Goal: Register for event/course

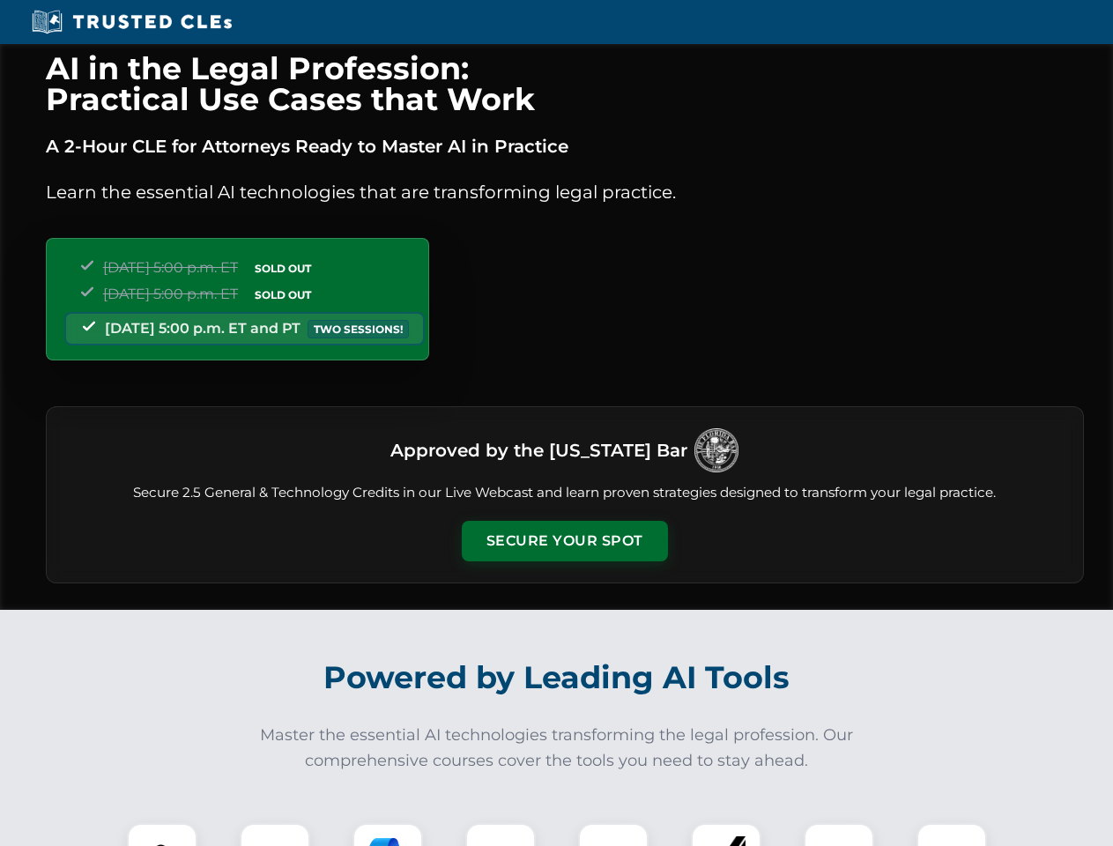
click at [564, 541] on button "Secure Your Spot" at bounding box center [565, 541] width 206 height 41
click at [162, 834] on img at bounding box center [162, 858] width 51 height 51
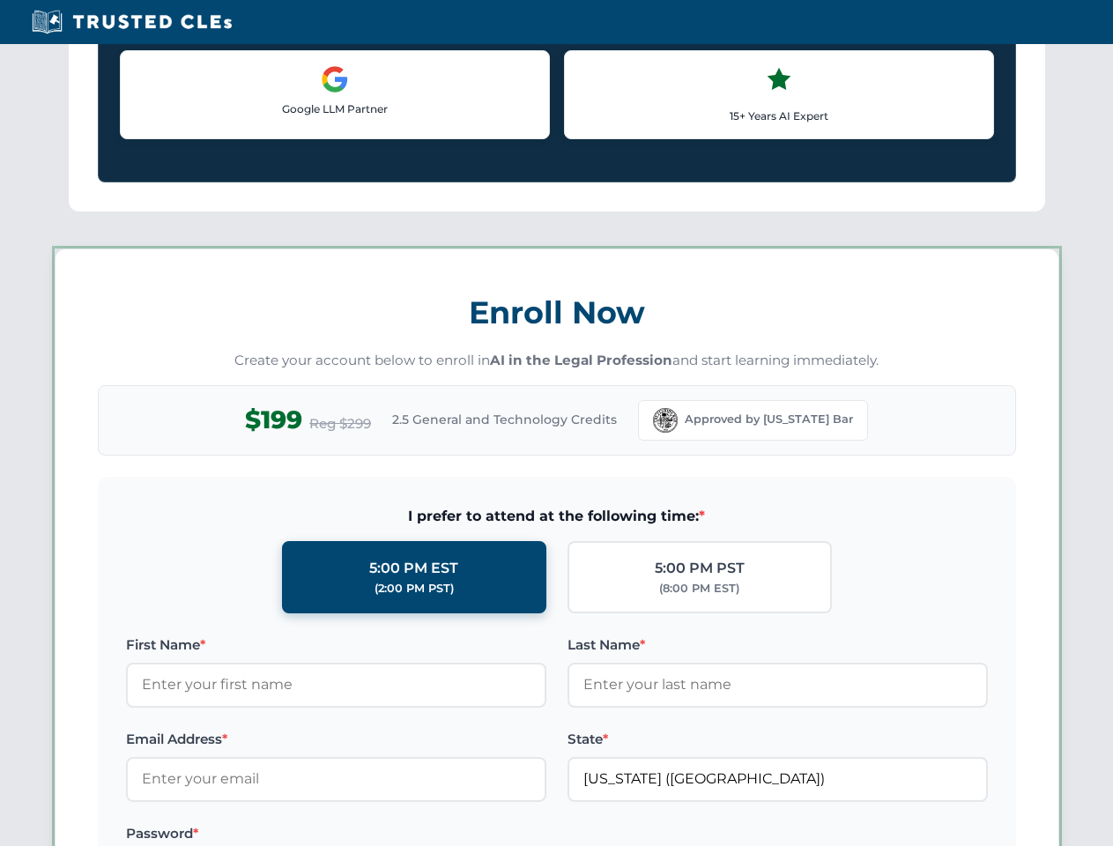
click at [388, 834] on label "Password *" at bounding box center [336, 833] width 420 height 21
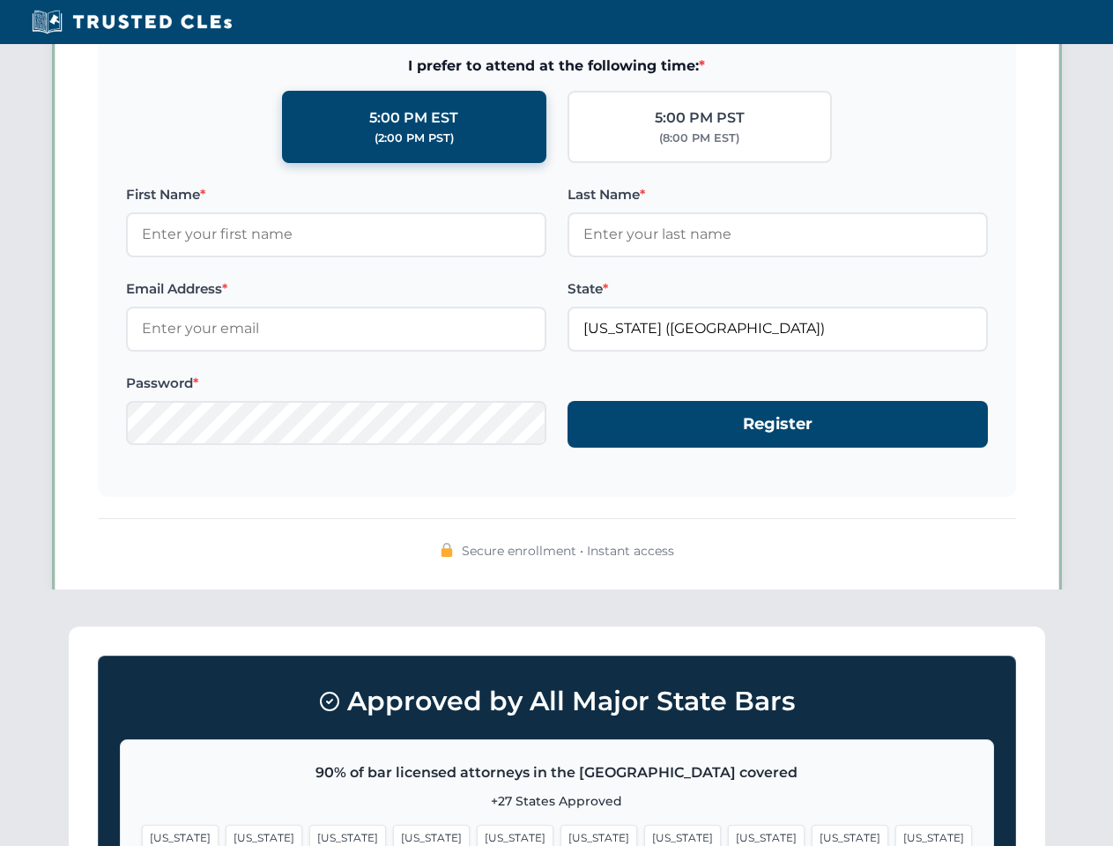
click at [812, 834] on span "[US_STATE]" at bounding box center [850, 838] width 77 height 26
